Goal: Find specific page/section: Find specific page/section

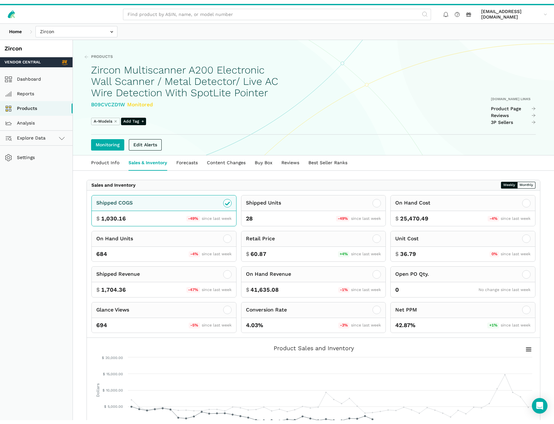
scroll to position [33, 0]
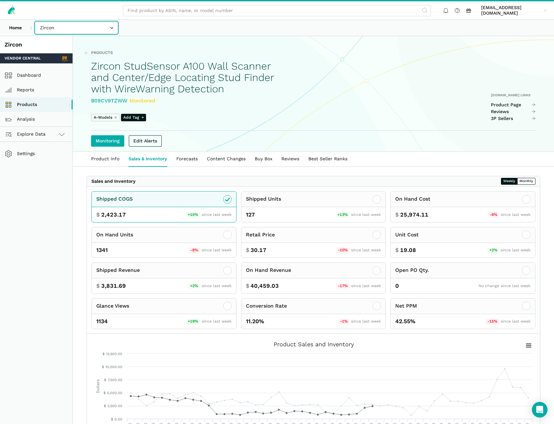
click at [50, 33] on input "text" at bounding box center [76, 27] width 82 height 11
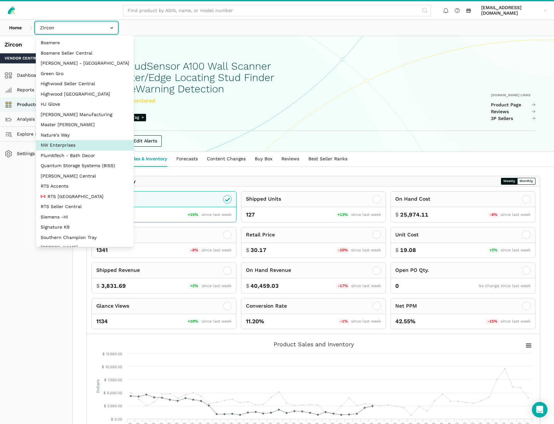
select select "8KcbEGzBHiJ2C1zNfhAn1h3U"
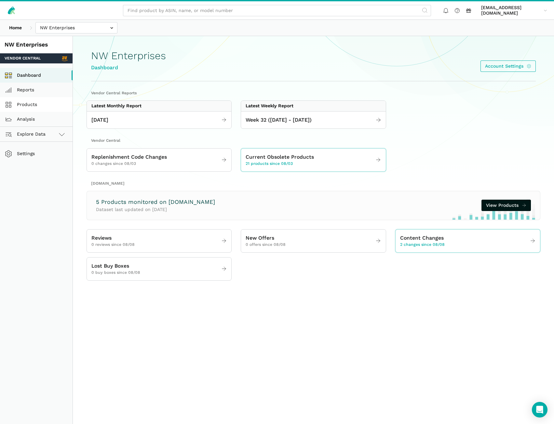
click at [40, 107] on link "Products" at bounding box center [36, 104] width 72 height 15
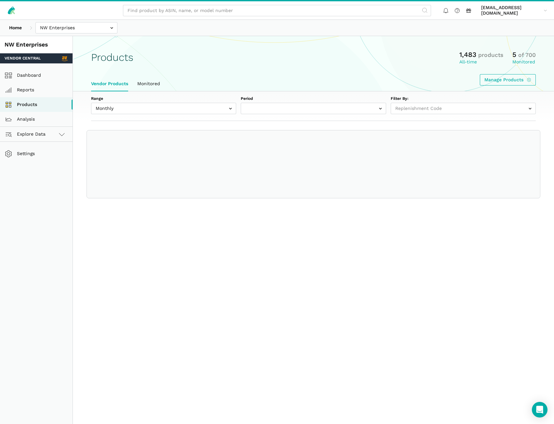
select select
select select "Monthly|[DATE]"
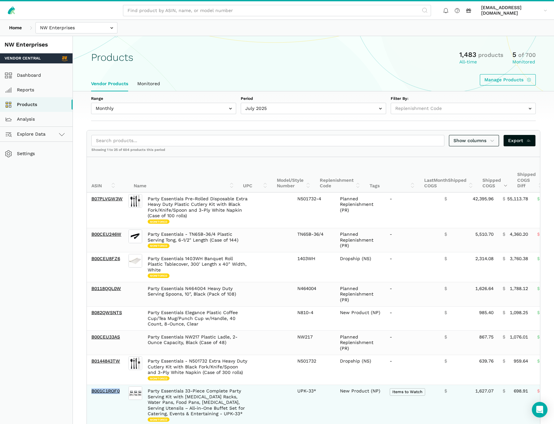
drag, startPoint x: 124, startPoint y: 395, endPoint x: 91, endPoint y: 394, distance: 33.2
click at [91, 394] on td "B001C1ROF0" at bounding box center [107, 405] width 40 height 41
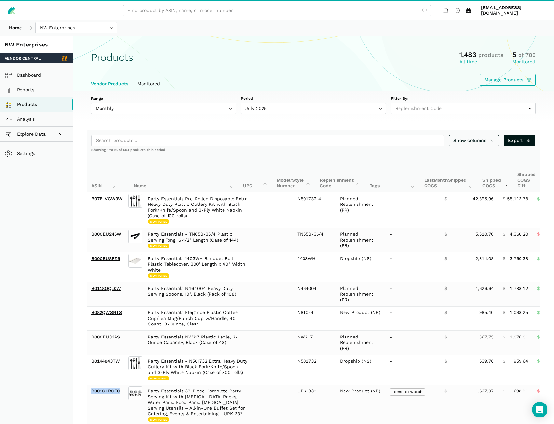
copy link "B001C1ROF0"
